Goal: Check status

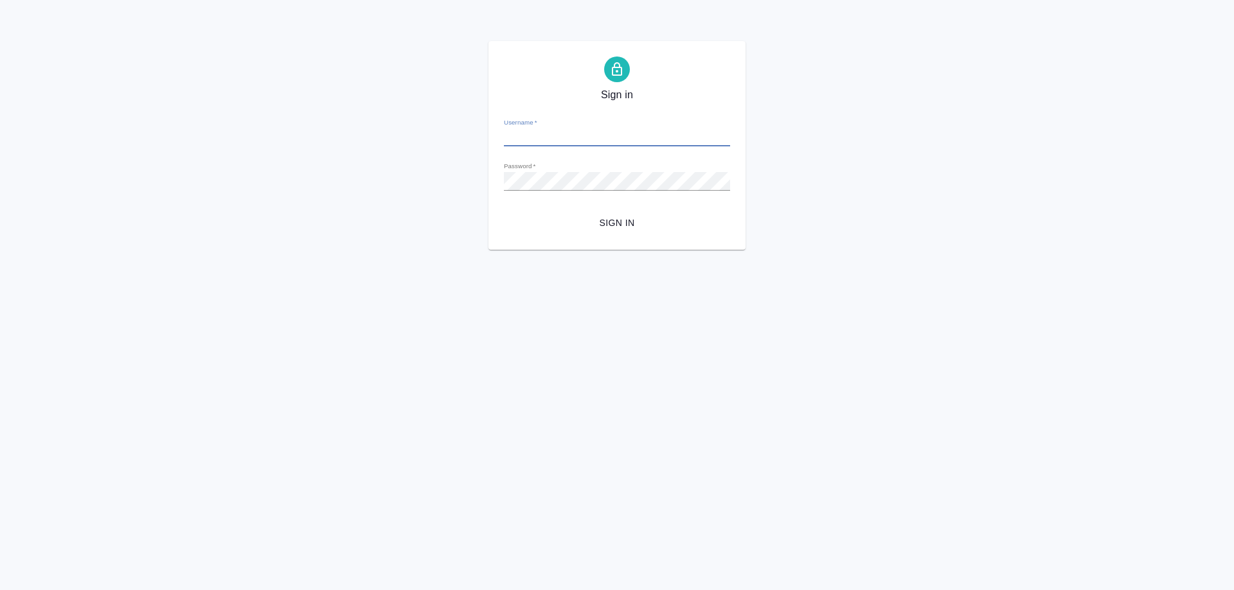
type input "e.smotraeva@awatera.com"
click at [605, 220] on span "Sign in" at bounding box center [617, 223] width 206 height 16
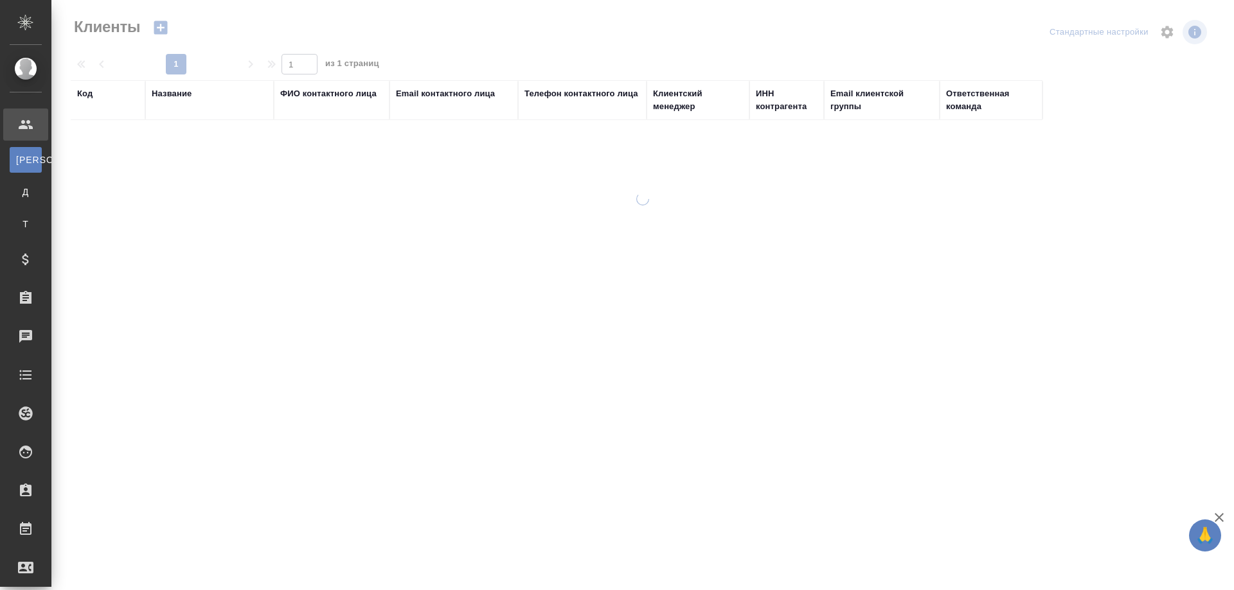
select select "RU"
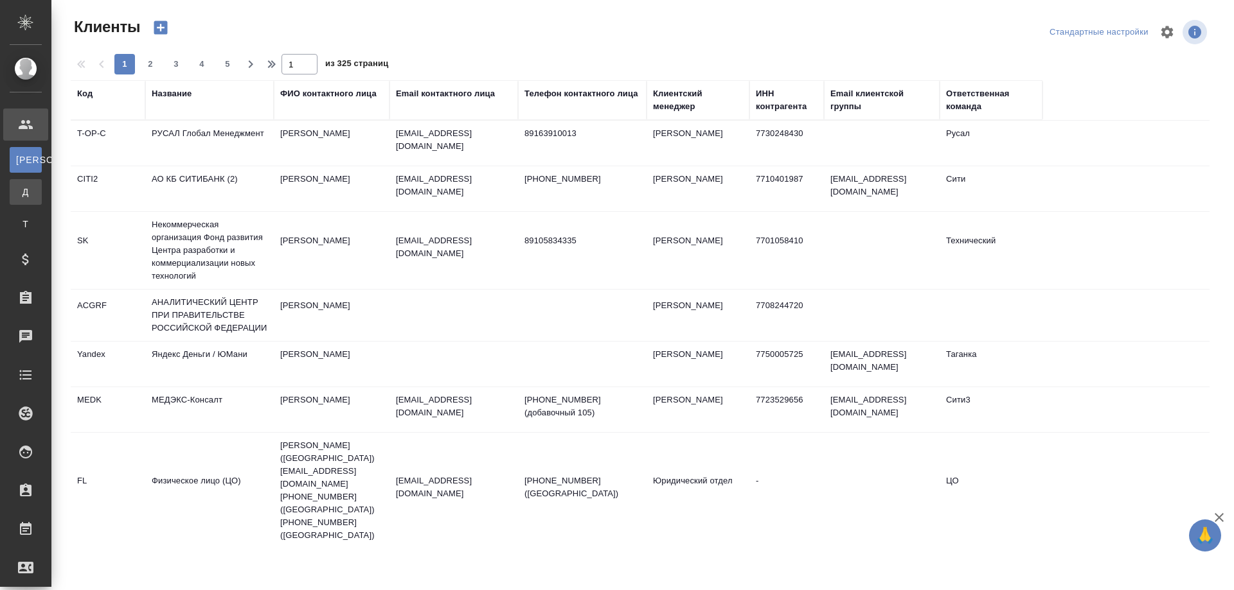
click at [19, 195] on div "Договоры" at bounding box center [9, 192] width 19 height 13
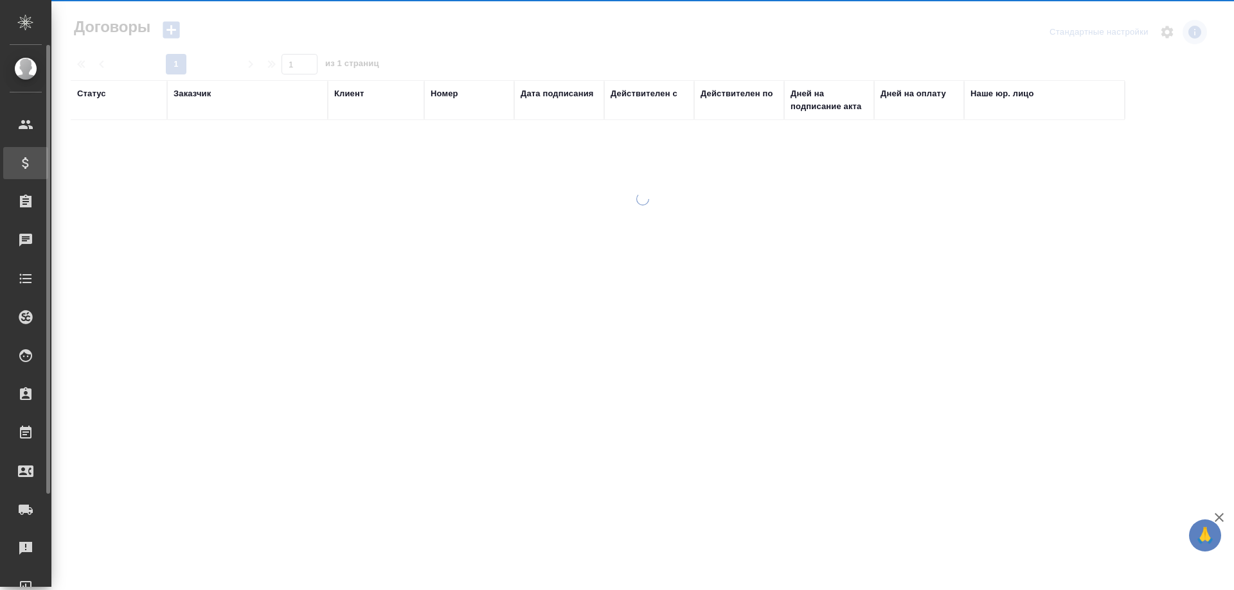
click at [21, 154] on div "Спецификации" at bounding box center [10, 163] width 32 height 19
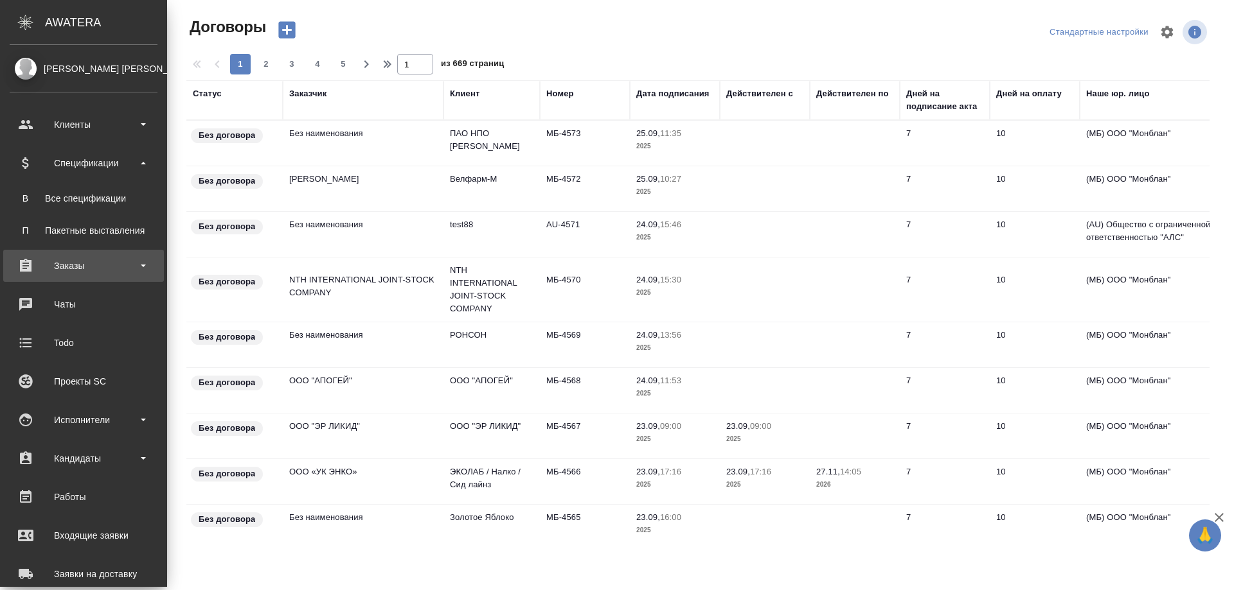
click at [64, 265] on div "Заказы" at bounding box center [84, 265] width 148 height 19
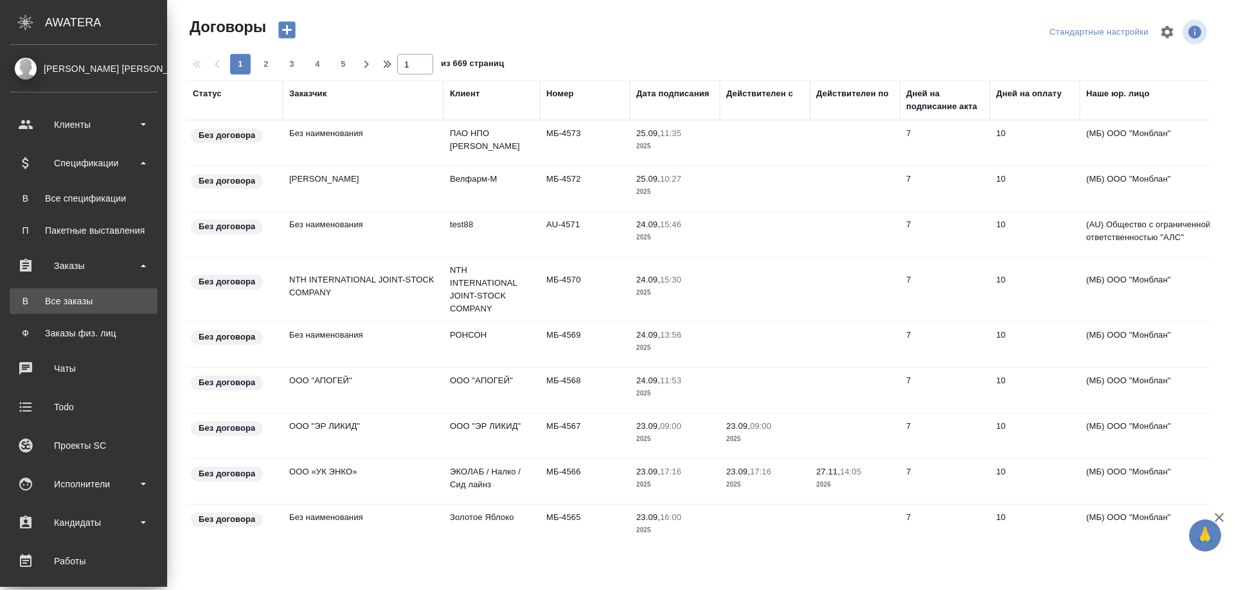
click at [76, 302] on div "Все заказы" at bounding box center [83, 301] width 135 height 13
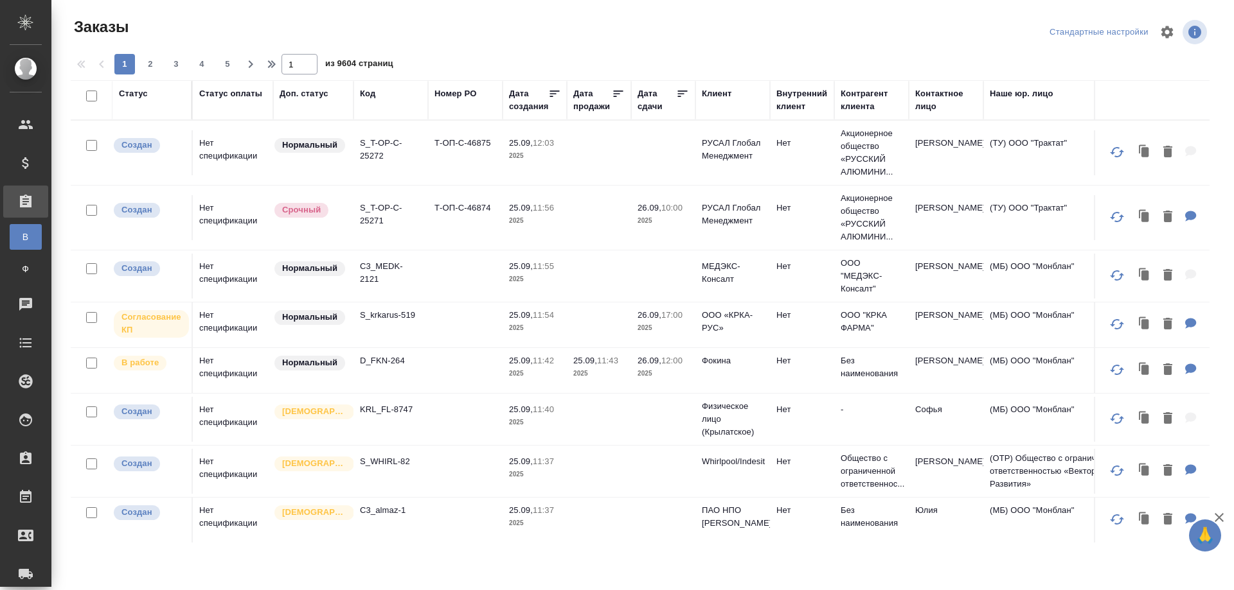
click at [366, 95] on div "Код" at bounding box center [367, 93] width 15 height 13
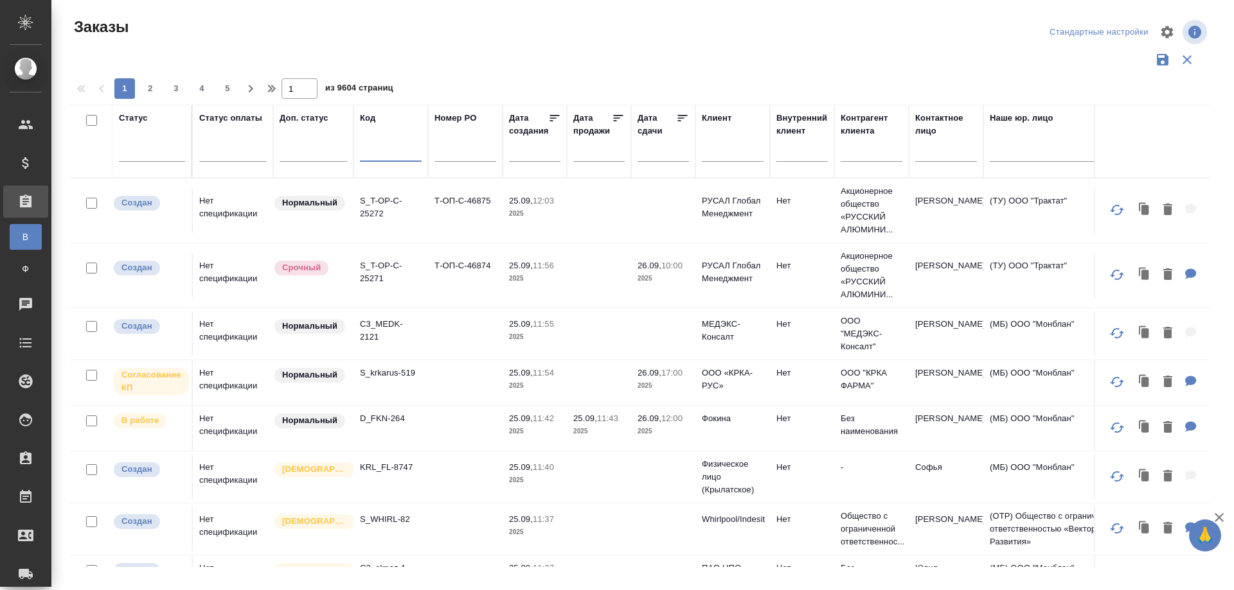
click at [388, 157] on input "text" at bounding box center [391, 154] width 62 height 16
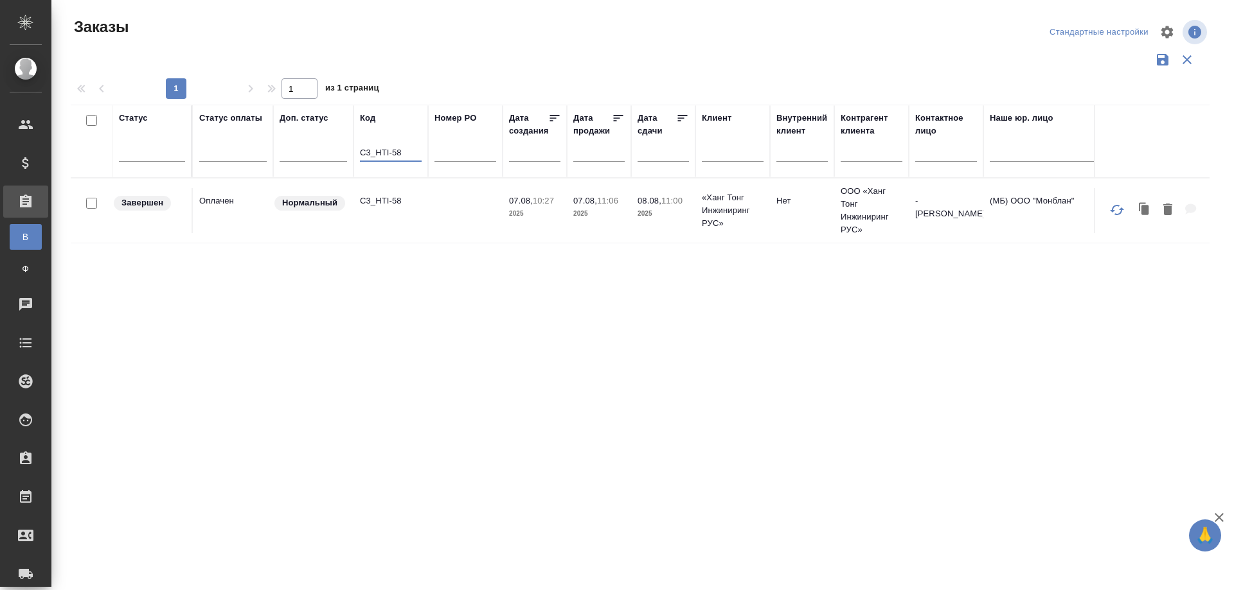
click at [377, 227] on td "C3_HTI-58" at bounding box center [390, 210] width 75 height 45
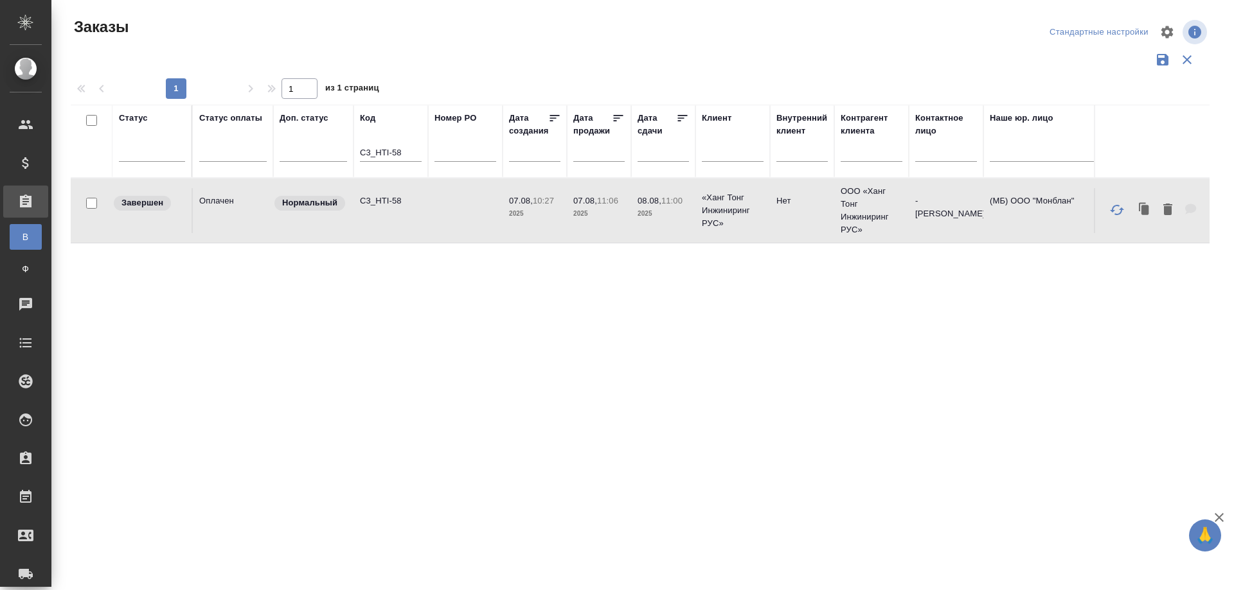
click at [377, 227] on td "C3_HTI-58" at bounding box center [390, 210] width 75 height 45
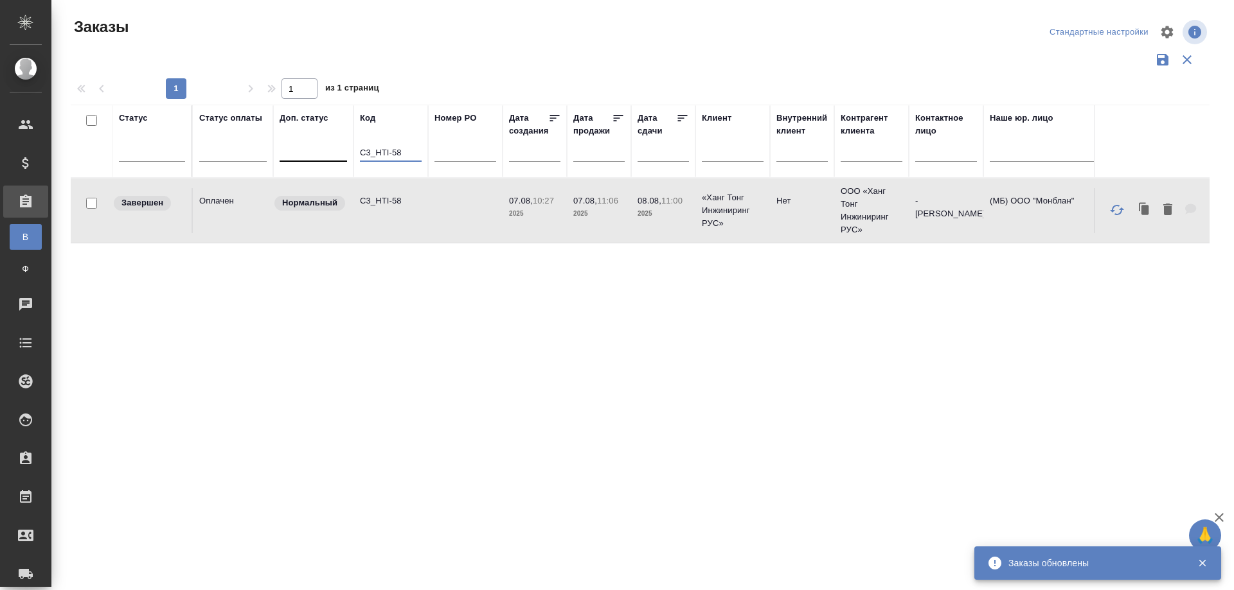
drag, startPoint x: 419, startPoint y: 146, endPoint x: 341, endPoint y: 148, distance: 77.8
click at [341, 148] on tr "Статус Статус оплаты Доп. статус Код C3_HTI-58 Номер PO Дата создания Дата прод…" at bounding box center [1146, 141] width 2151 height 73
paste input "KZH_Astrazeneca-KZ-707"
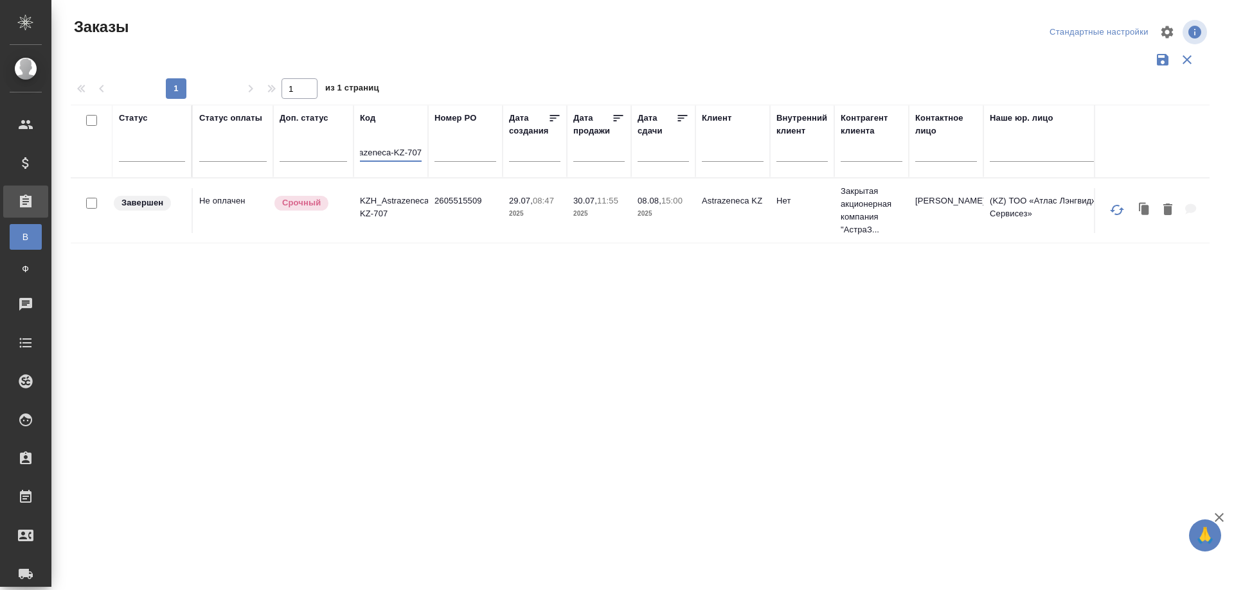
type input "KZH_Astrazeneca-KZ-707"
click at [373, 232] on td "KZH_Astrazeneca-KZ-707" at bounding box center [390, 210] width 75 height 45
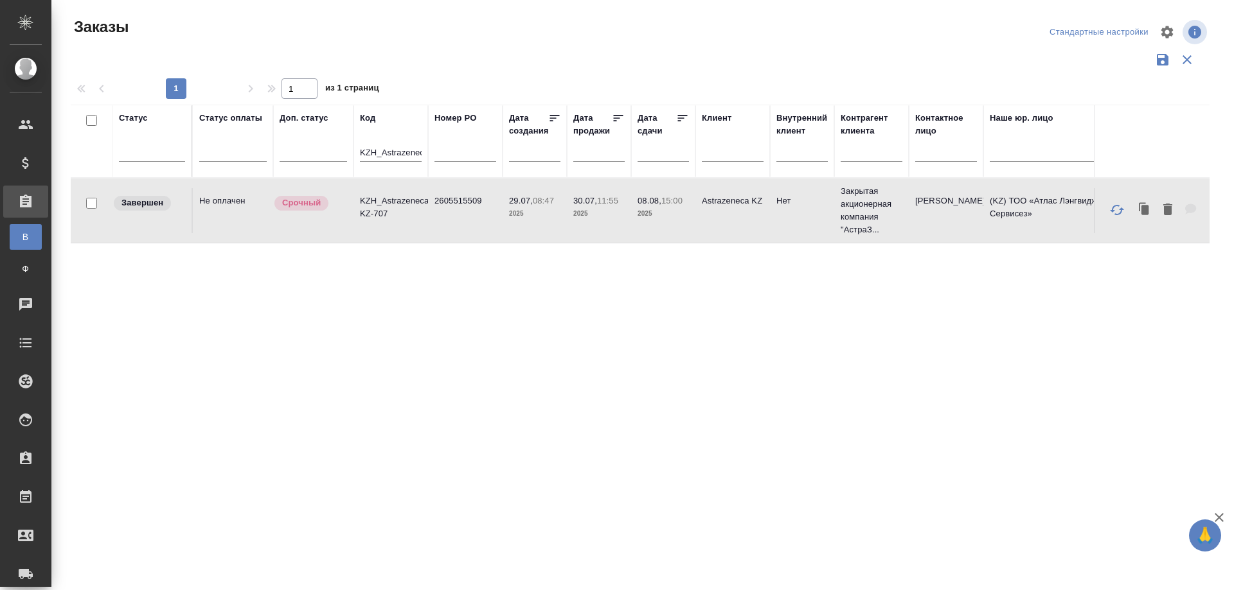
click at [373, 232] on td "KZH_Astrazeneca-KZ-707" at bounding box center [390, 210] width 75 height 45
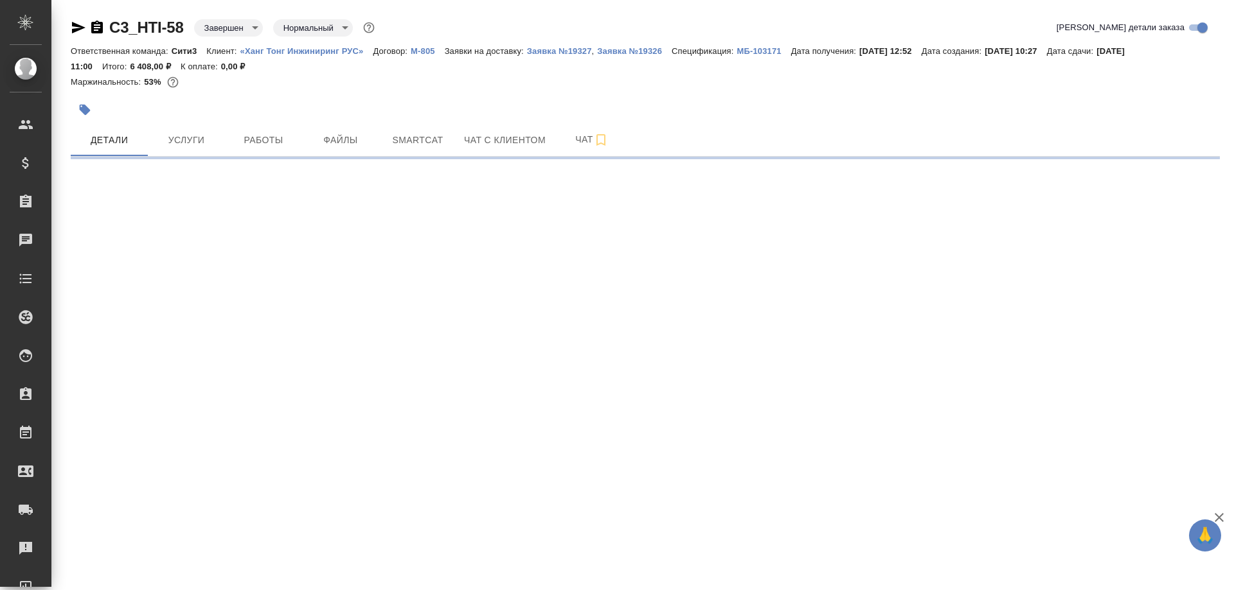
select select "RU"
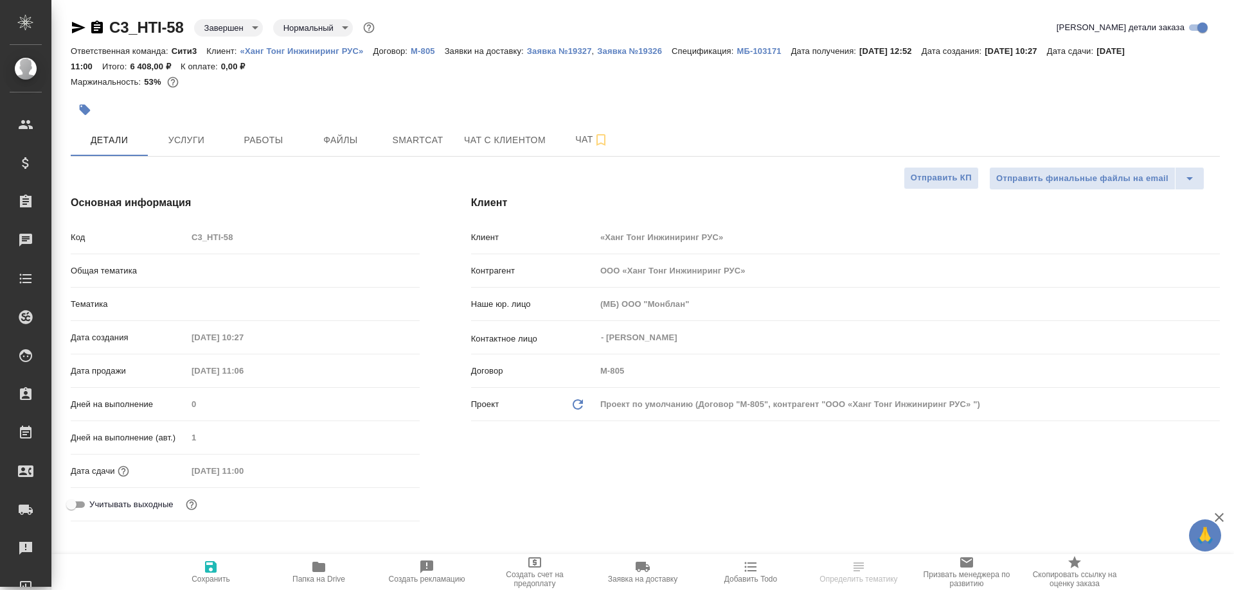
type textarea "x"
type input "Никитина Татьяна"
type input "Ильина Екатерина"
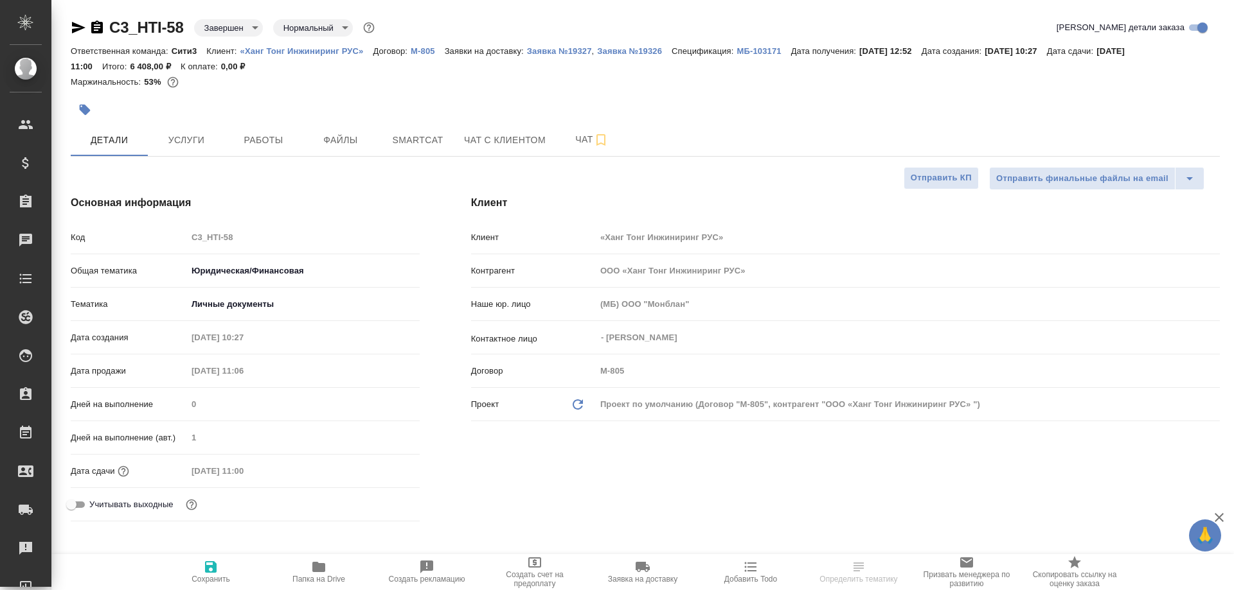
type input "ООО «Ханг Тонг Инжиниринг РУС»"
type textarea "x"
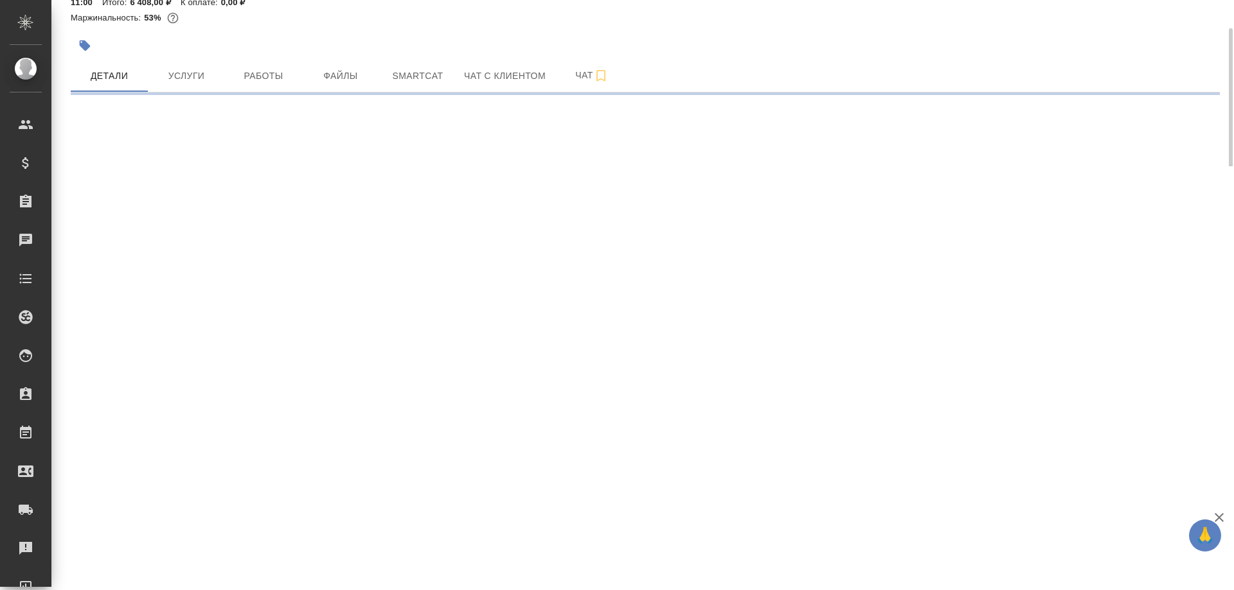
select select "RU"
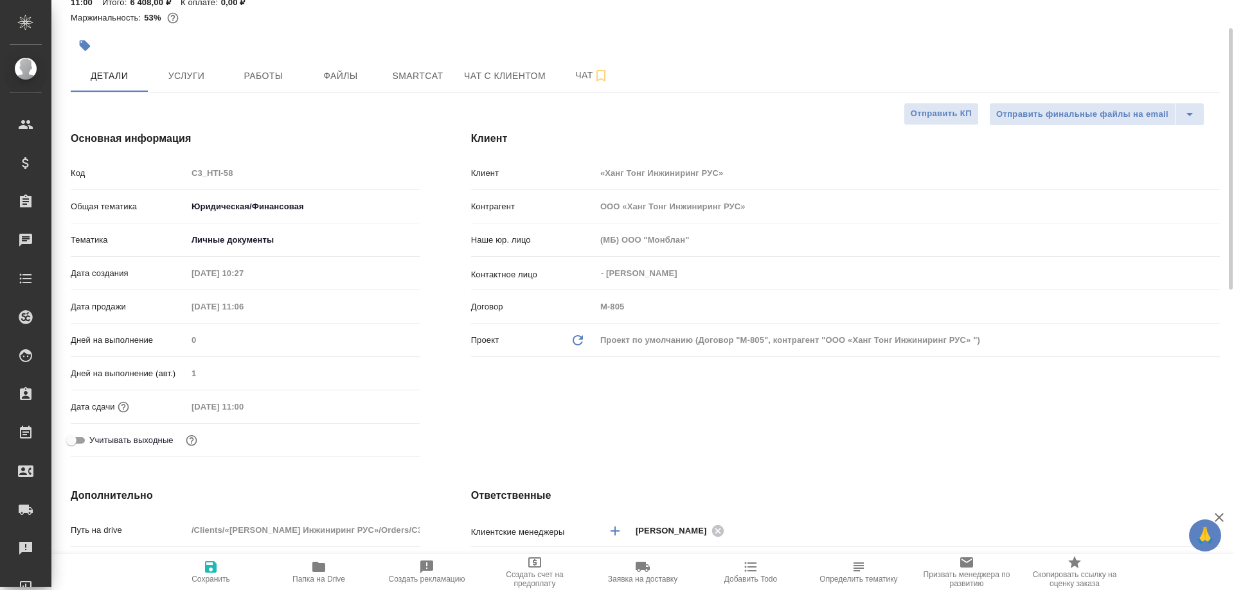
type textarea "x"
type input "ООО «Ханг Тонг Инжиниринг РУС»"
type textarea "x"
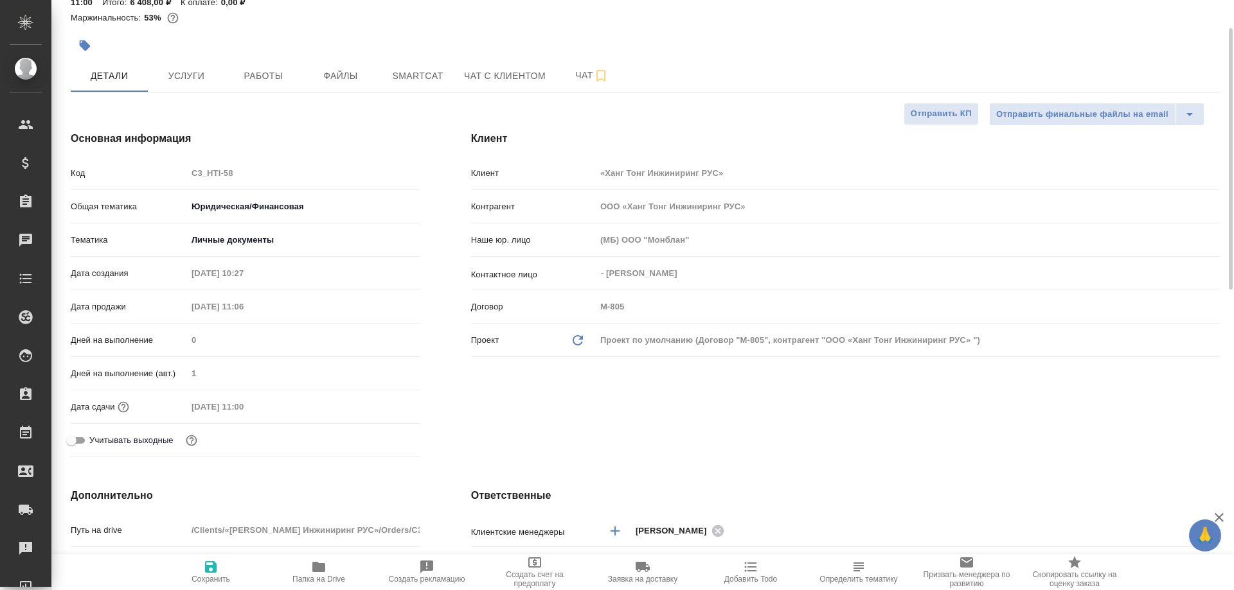
type textarea "x"
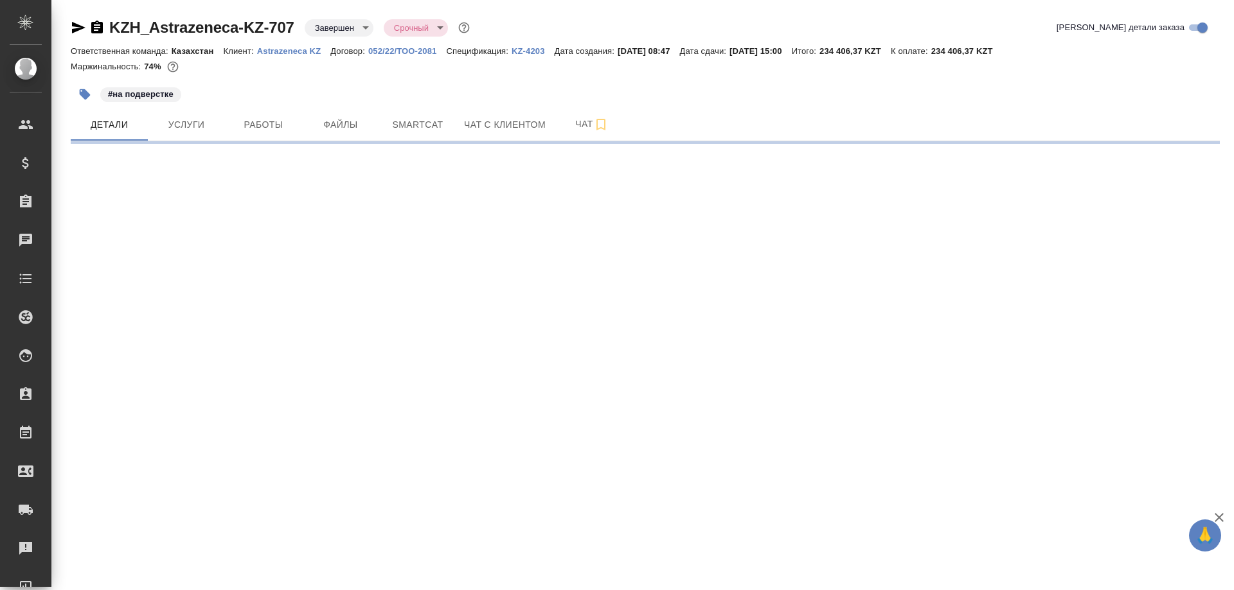
select select "RU"
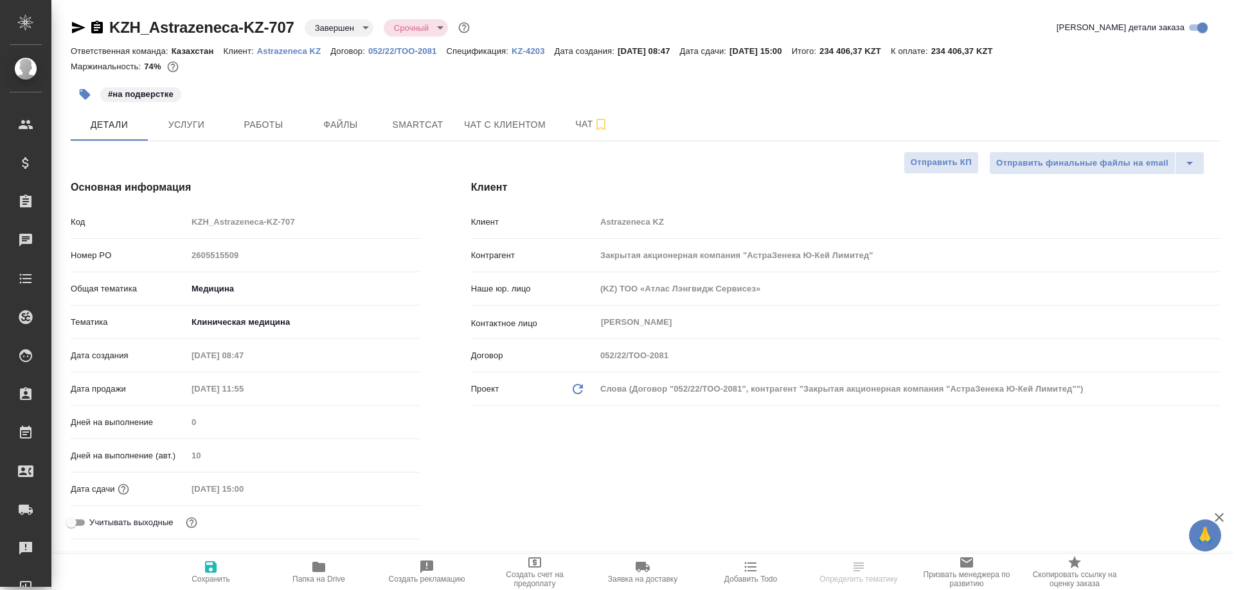
type textarea "x"
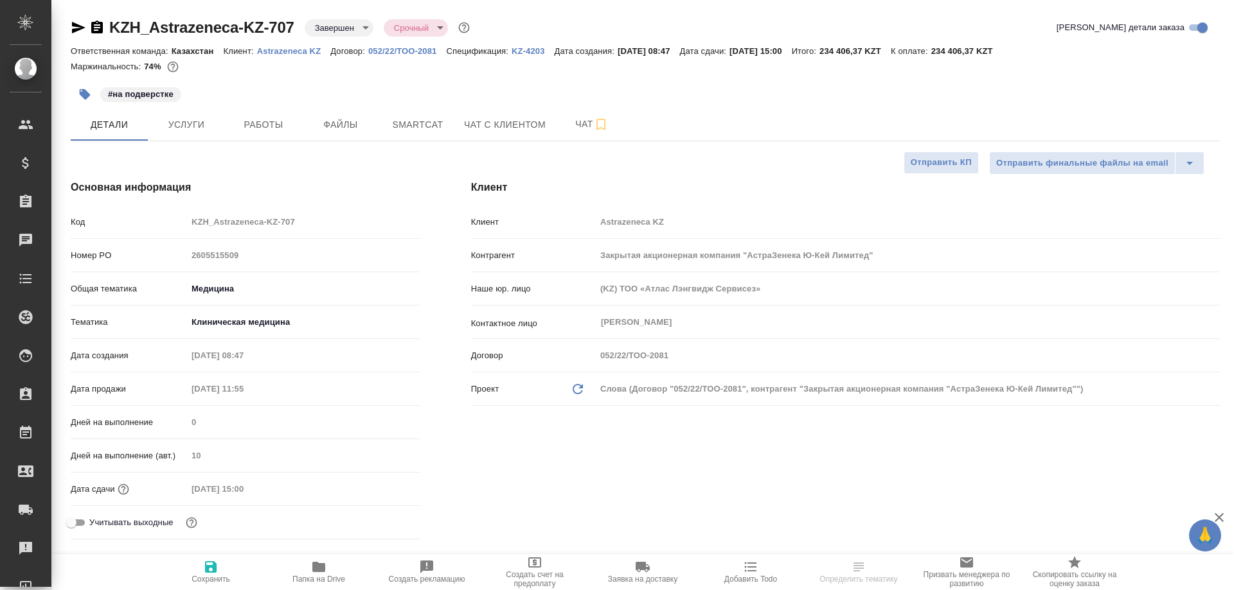
type textarea "x"
click at [294, 355] on div "Дата создания 29.07.2025 08:47" at bounding box center [245, 355] width 349 height 22
drag, startPoint x: 183, startPoint y: 354, endPoint x: 178, endPoint y: 387, distance: 33.8
click at [178, 387] on div "Дата продажи 30.07.2025 11:55" at bounding box center [245, 389] width 349 height 22
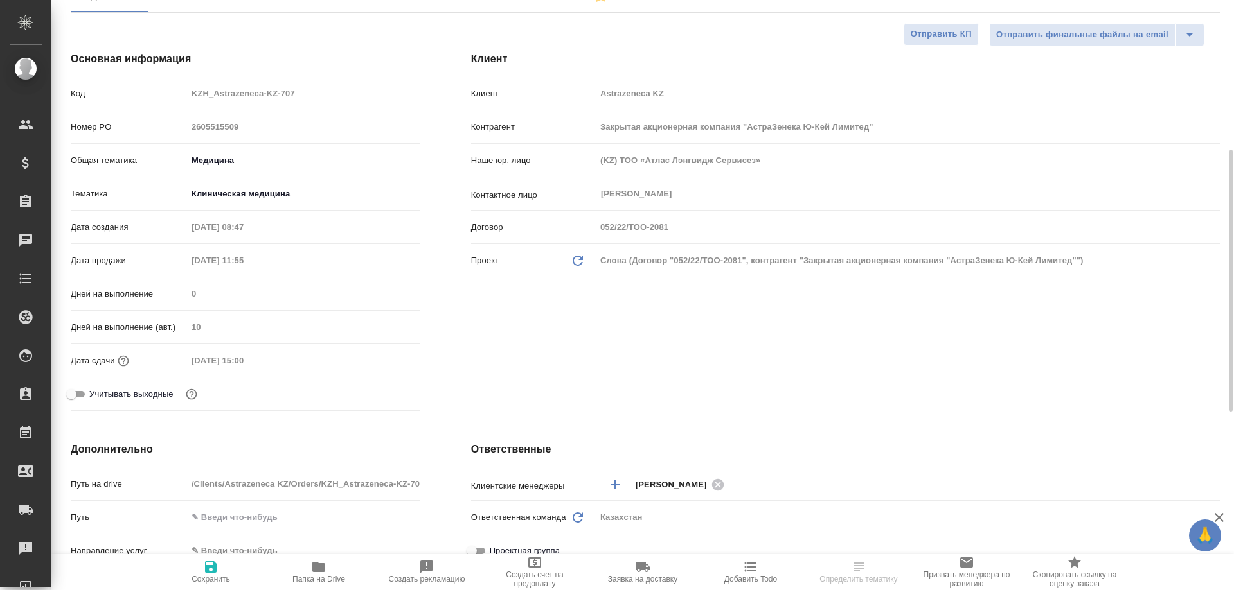
scroll to position [193, 0]
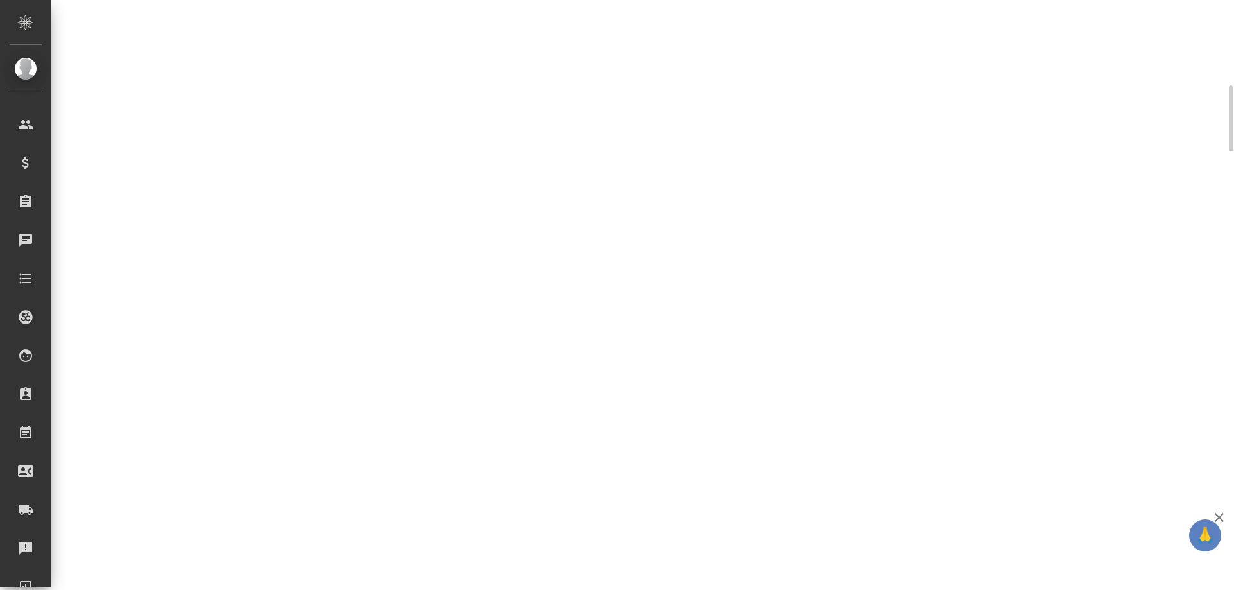
select select "RU"
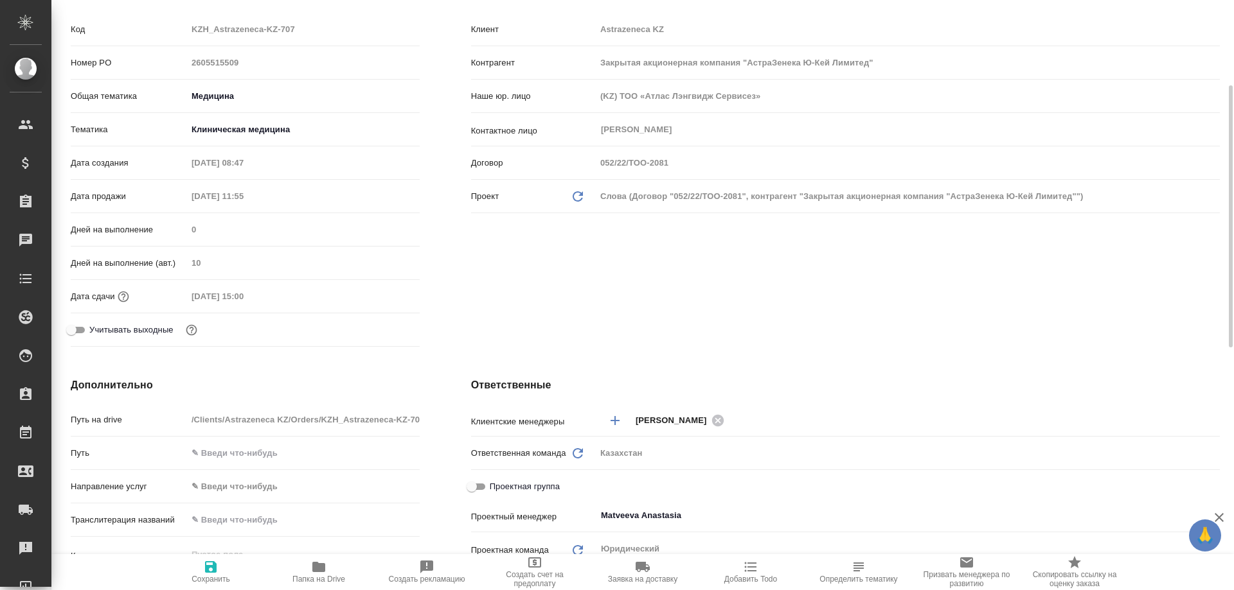
type textarea "x"
click at [134, 566] on div "Сохранить Папка на Drive Создать рекламацию Создать счет на предоплату Заявка н…" at bounding box center [642, 573] width 1182 height 36
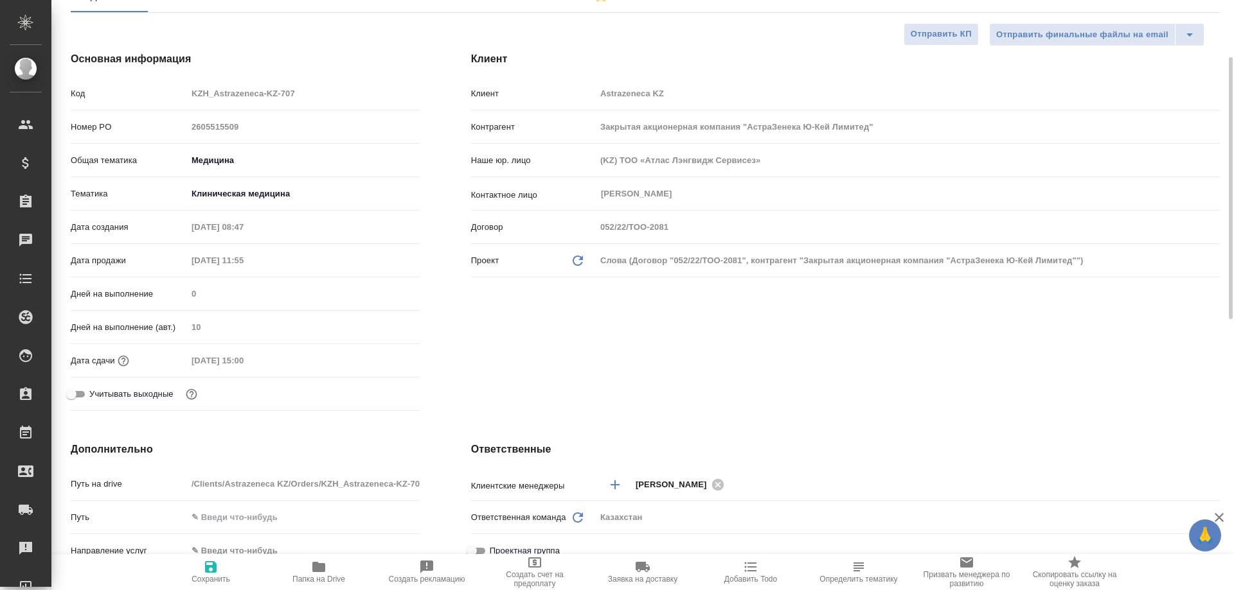
click at [152, 571] on div "Сохранить Папка на Drive Создать рекламацию Создать счет на предоплату Заявка н…" at bounding box center [642, 573] width 1182 height 36
click at [268, 364] on div "Дата сдачи 08.08.2025 15:00" at bounding box center [245, 361] width 349 height 22
click at [182, 359] on div "Дата сдачи 08.08.2025 15:00" at bounding box center [245, 361] width 349 height 22
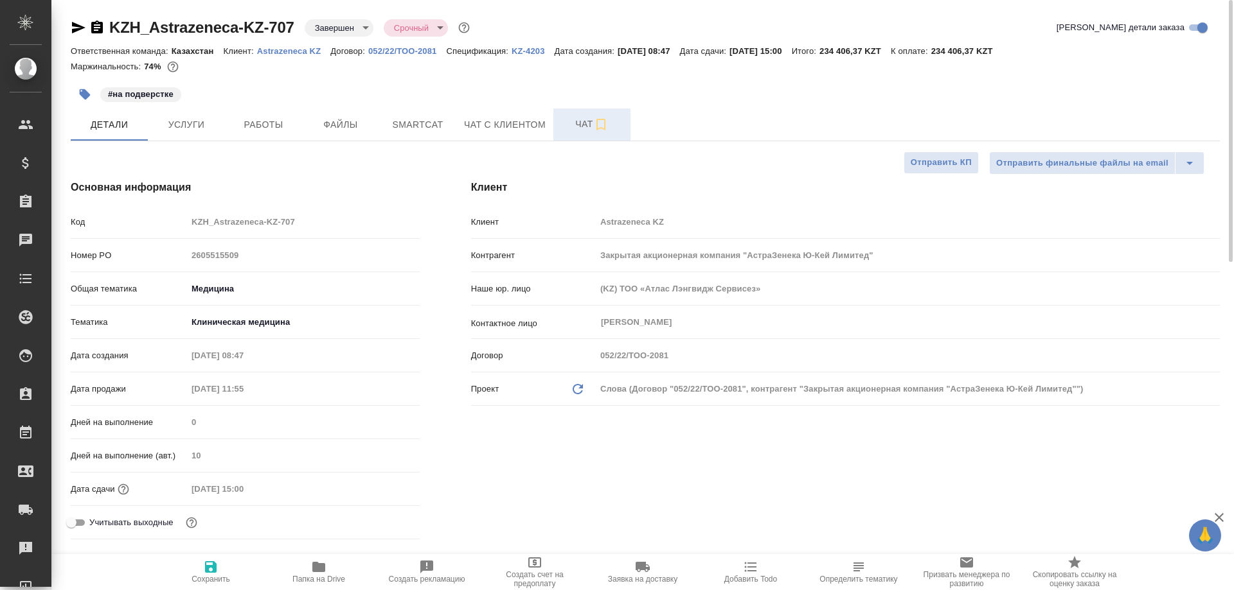
click at [576, 125] on span "Чат" at bounding box center [592, 124] width 62 height 16
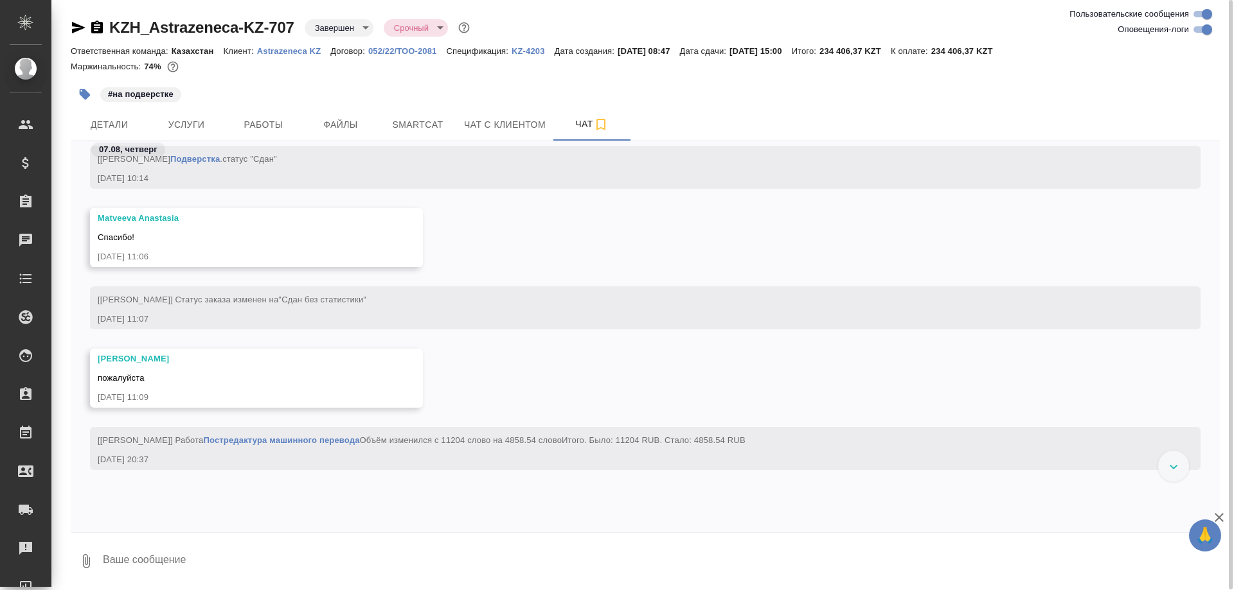
scroll to position [10557, 0]
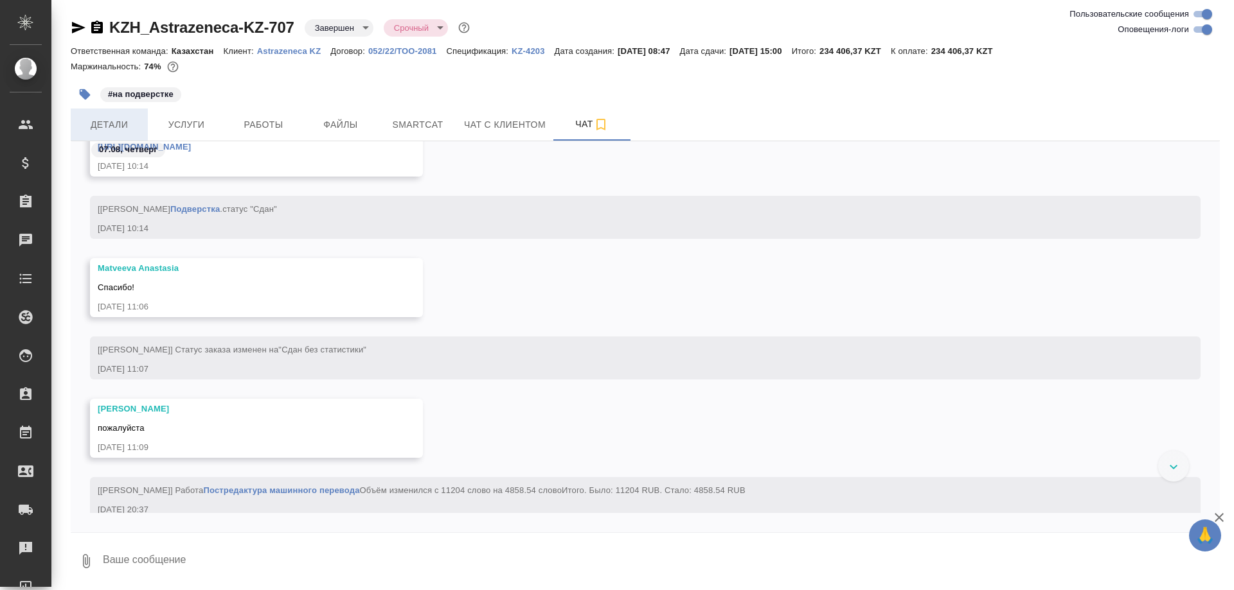
click at [128, 119] on span "Детали" at bounding box center [109, 125] width 62 height 16
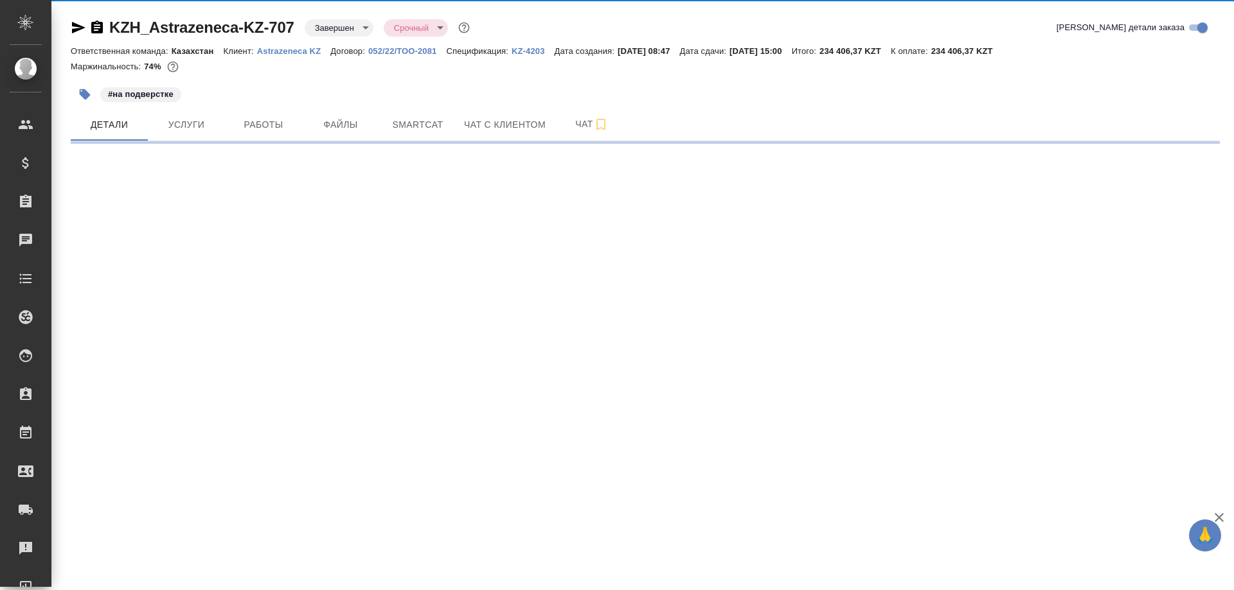
select select "RU"
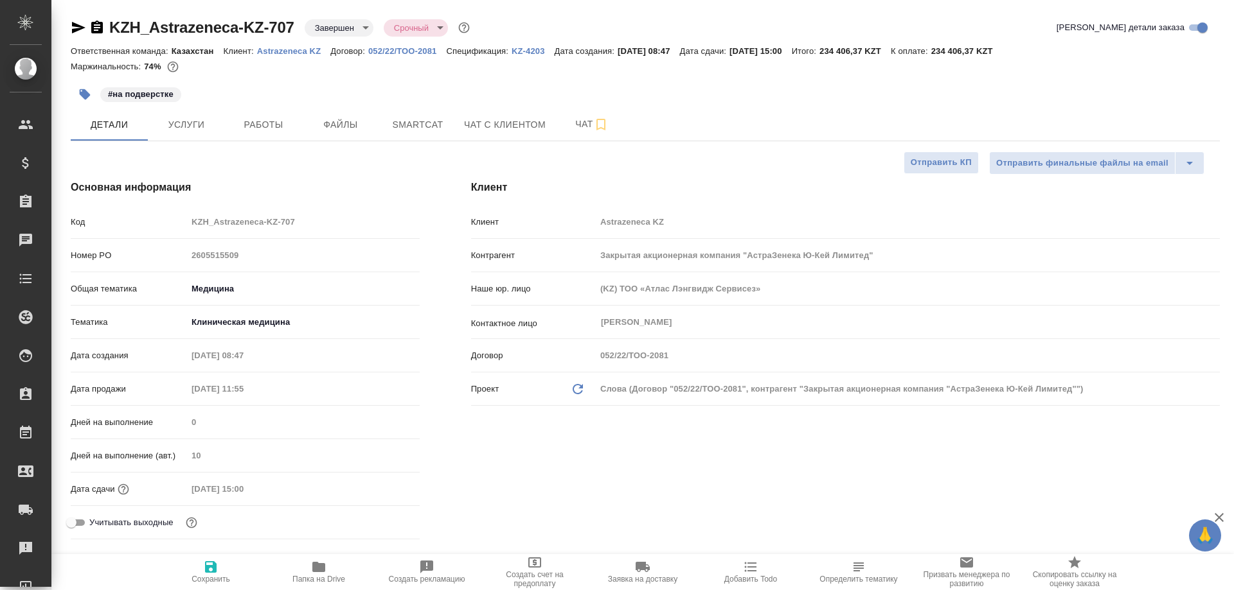
type textarea "x"
click at [128, 572] on div "Сохранить Папка на Drive Создать рекламацию Создать счет на предоплату Заявка н…" at bounding box center [642, 573] width 1182 height 36
click at [527, 50] on p "KZ-4203" at bounding box center [532, 51] width 43 height 10
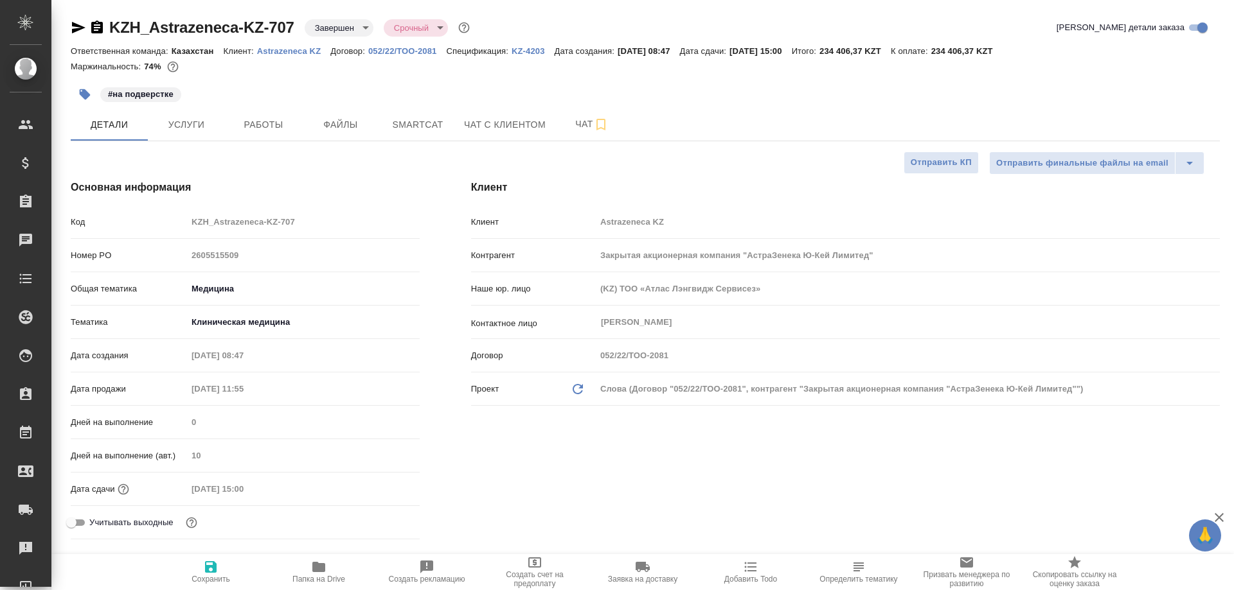
type textarea "x"
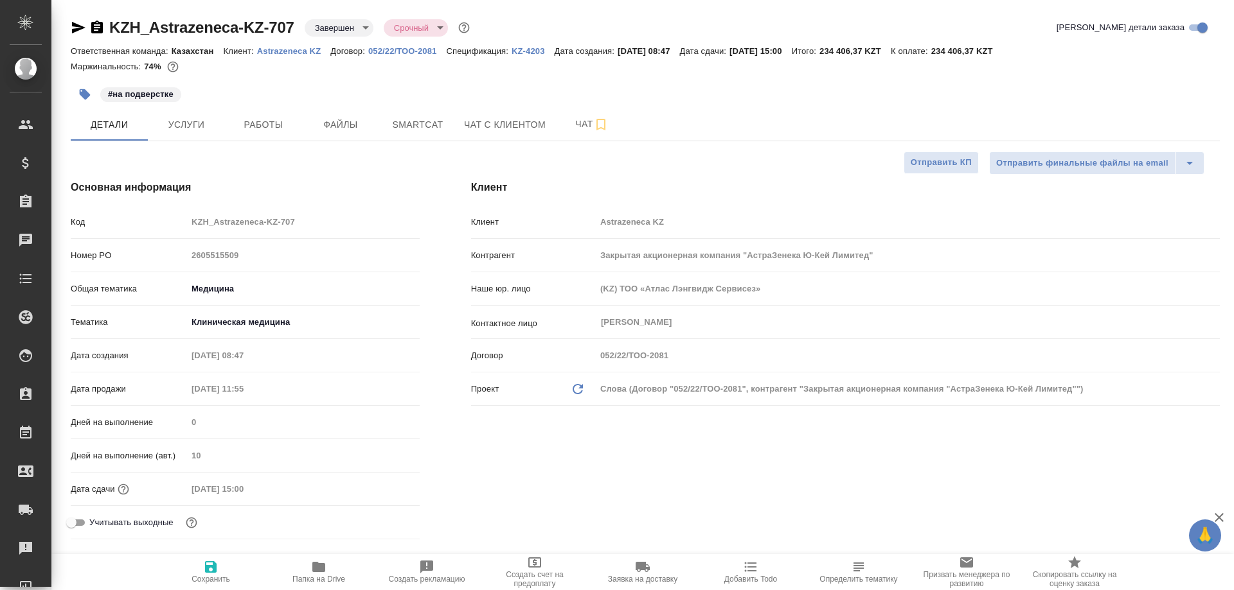
type textarea "x"
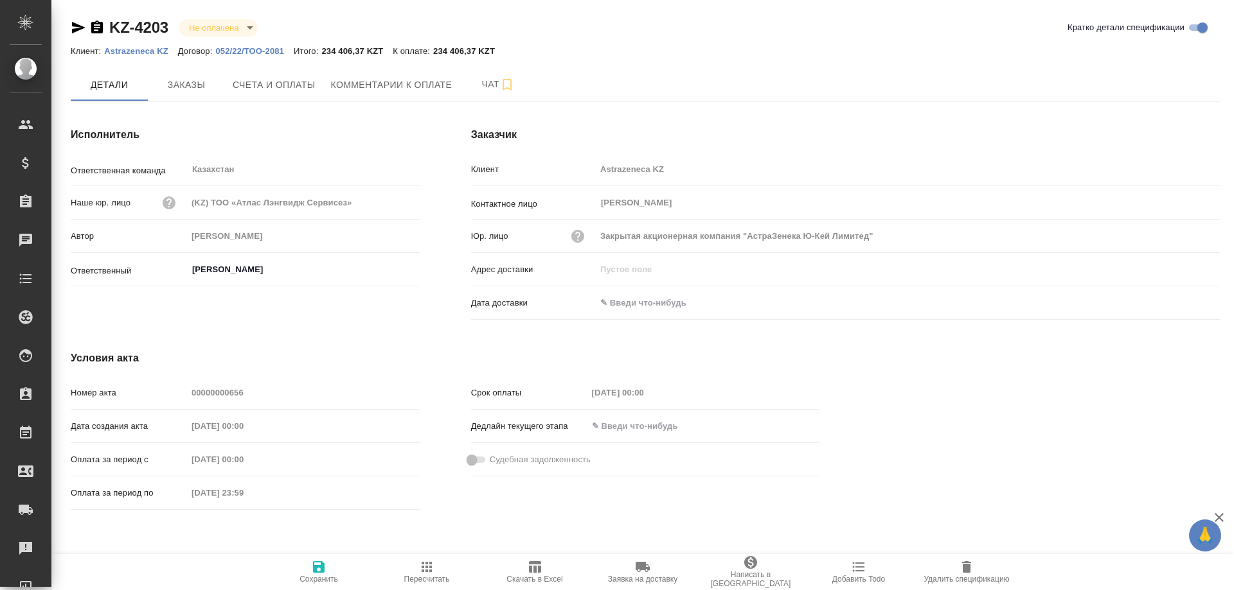
click at [279, 420] on div "Дата создания акта [DATE] 00:00" at bounding box center [245, 426] width 349 height 22
